Goal: Navigation & Orientation: Find specific page/section

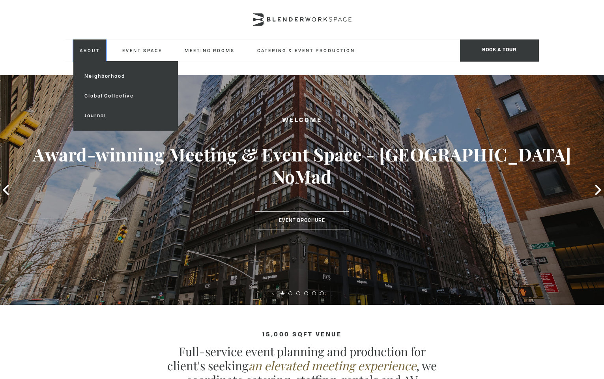
click at [92, 53] on link "About" at bounding box center [89, 50] width 33 height 22
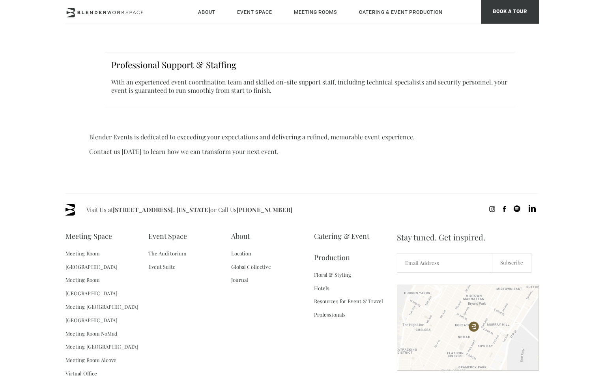
scroll to position [598, 0]
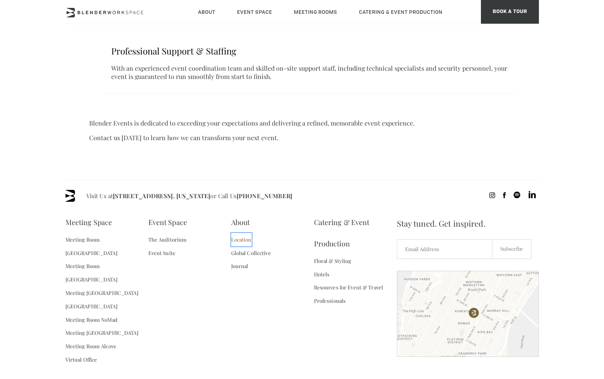
click at [237, 233] on link "Location" at bounding box center [241, 239] width 21 height 13
